Goal: Navigation & Orientation: Find specific page/section

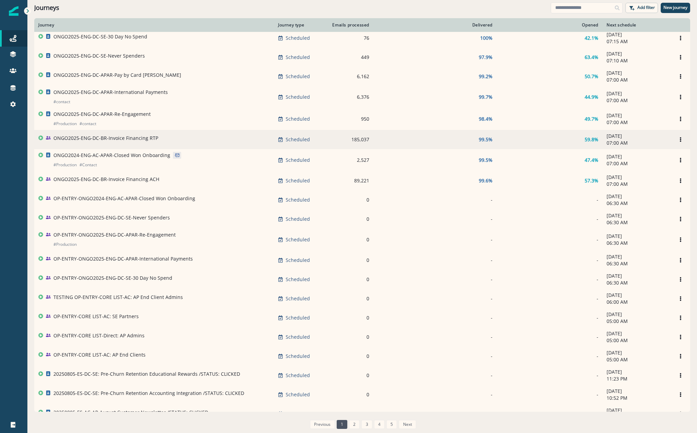
scroll to position [227, 0]
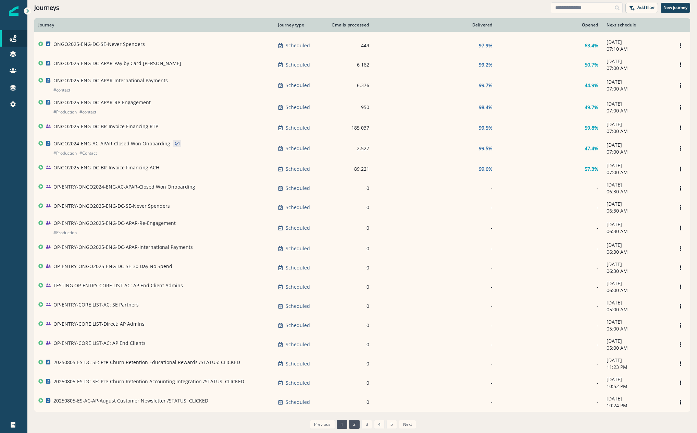
click at [357, 425] on link "2" at bounding box center [354, 424] width 11 height 9
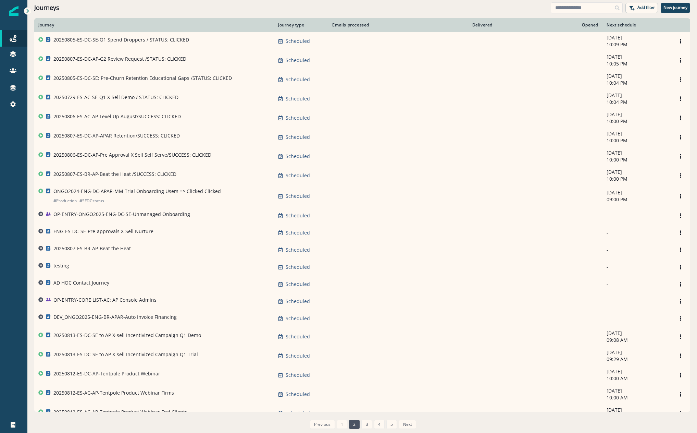
scroll to position [190, 0]
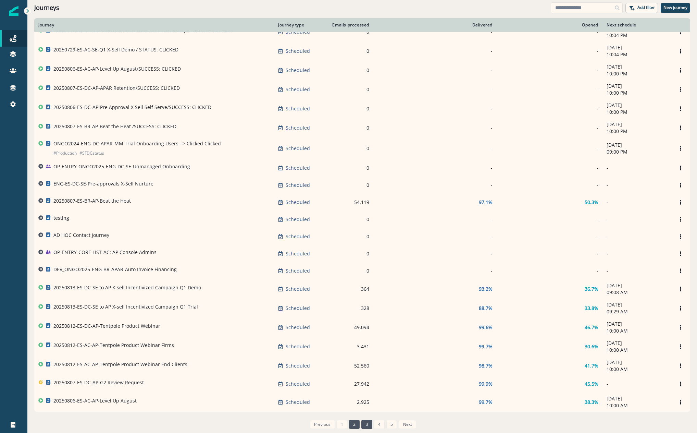
click at [369, 422] on link "3" at bounding box center [366, 424] width 11 height 9
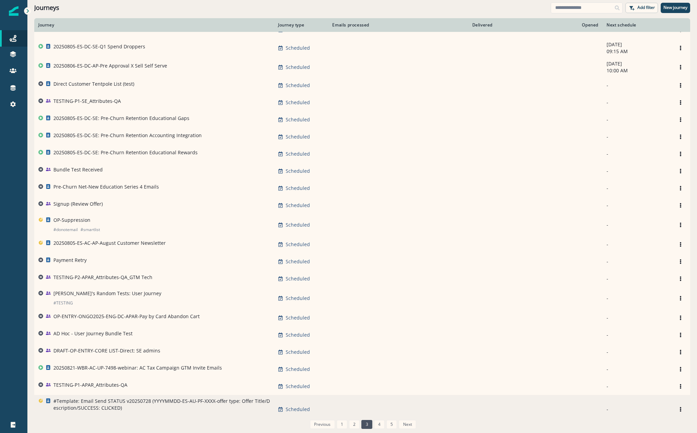
scroll to position [167, 0]
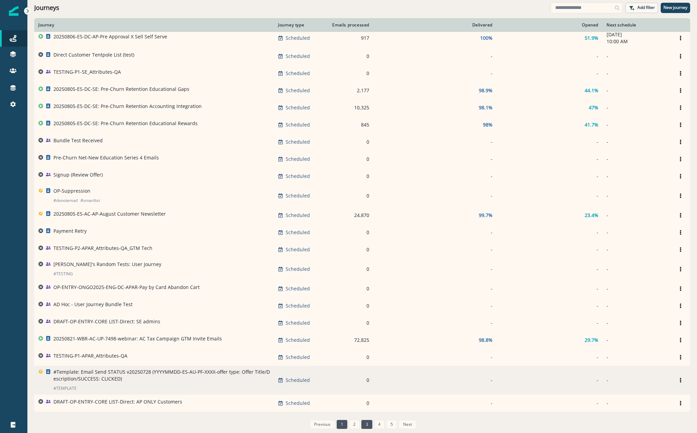
click at [345, 422] on link "1" at bounding box center [342, 424] width 11 height 9
